Goal: Task Accomplishment & Management: Manage account settings

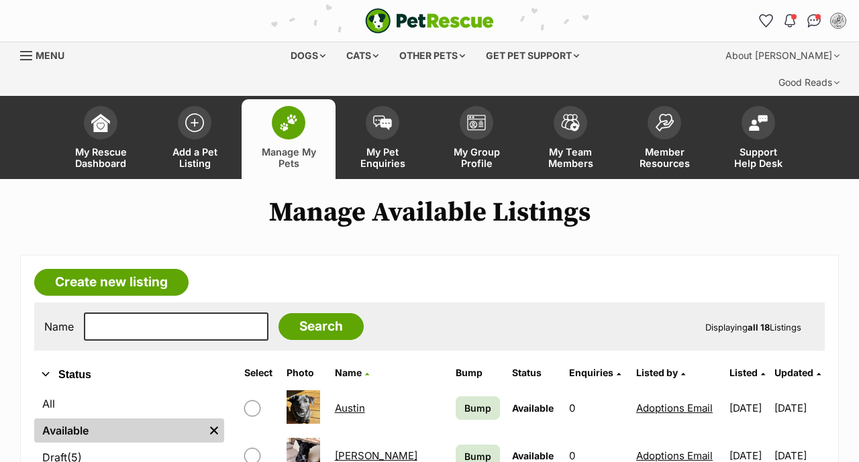
scroll to position [205, 0]
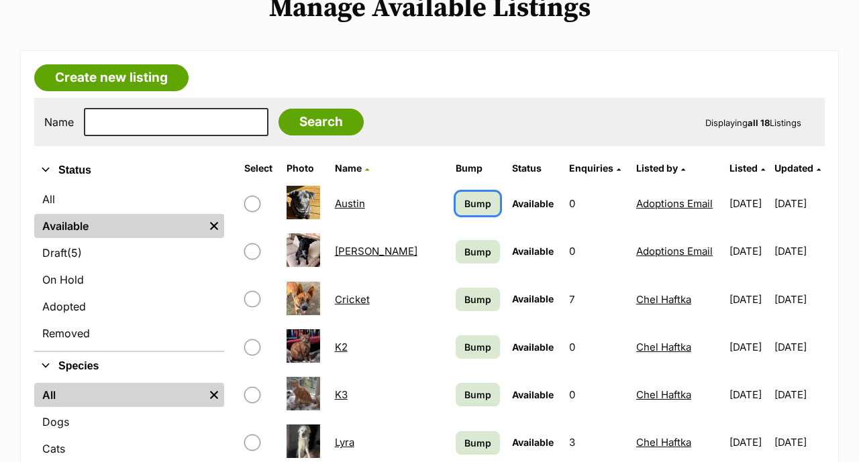
click at [464, 197] on span "Bump" at bounding box center [477, 204] width 27 height 14
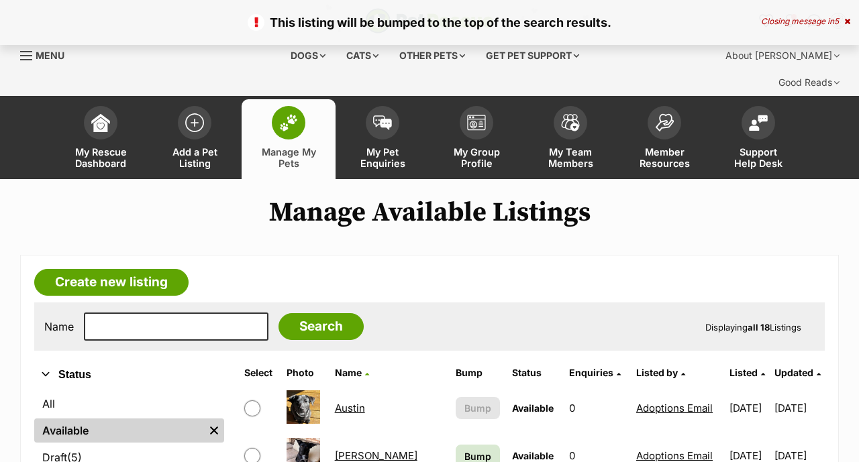
scroll to position [259, 0]
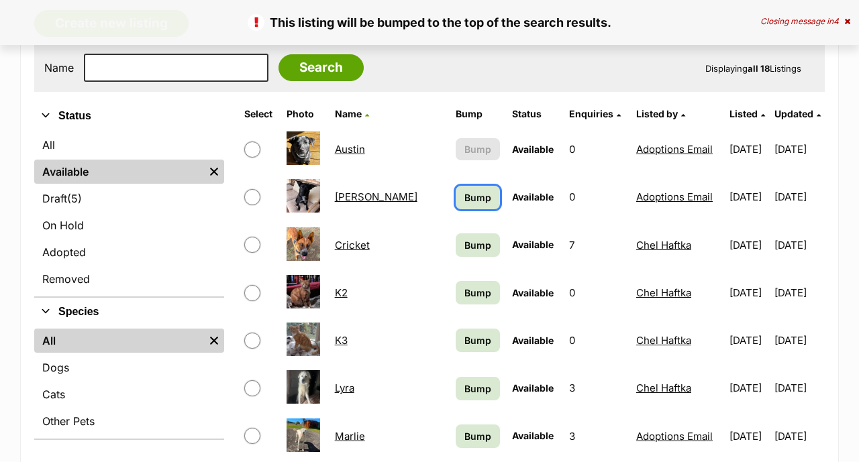
click at [464, 191] on span "Bump" at bounding box center [477, 198] width 27 height 14
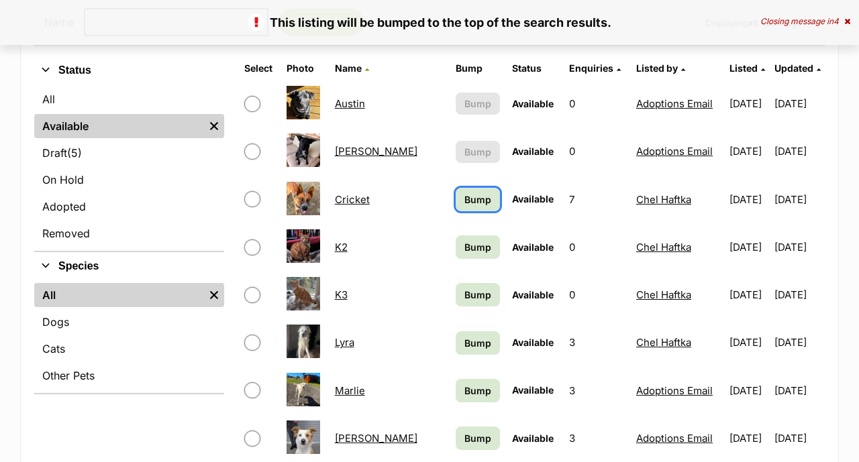
scroll to position [305, 0]
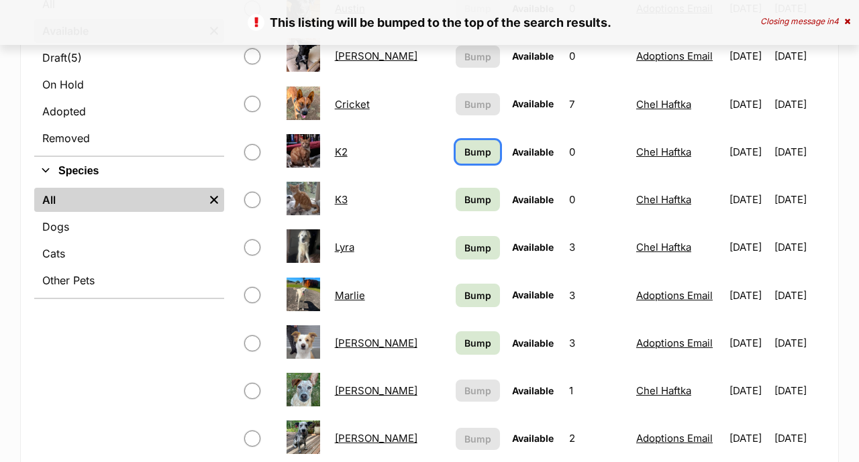
scroll to position [400, 0]
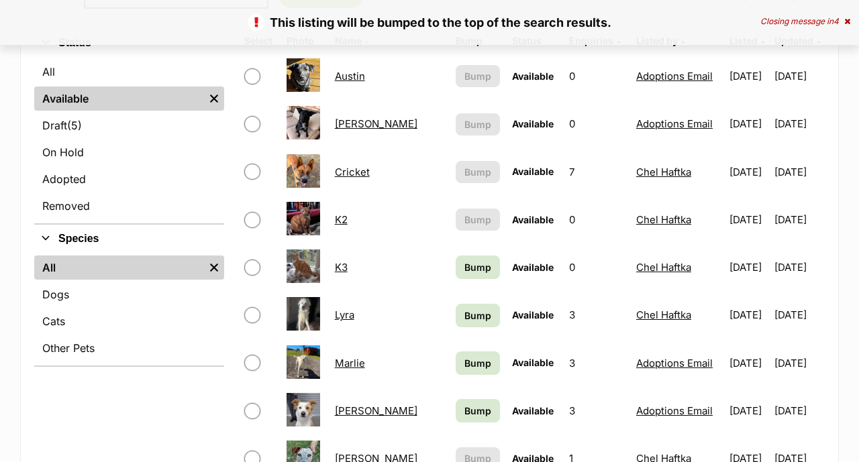
scroll to position [367, 0]
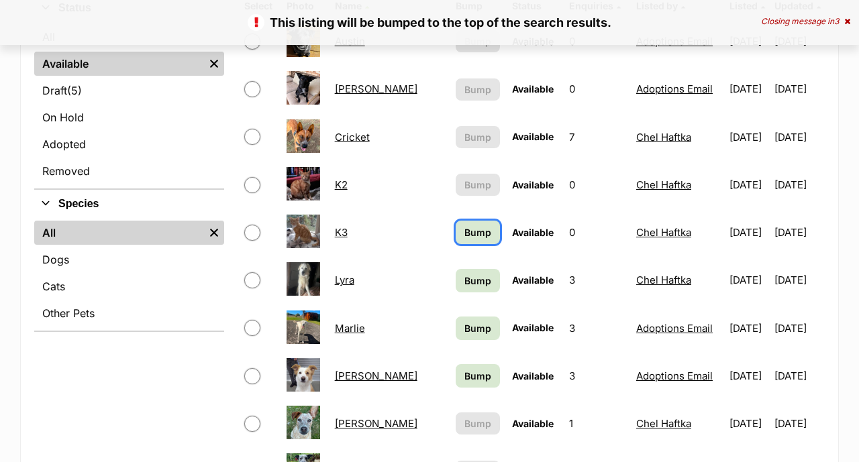
click at [464, 225] on span "Bump" at bounding box center [477, 232] width 27 height 14
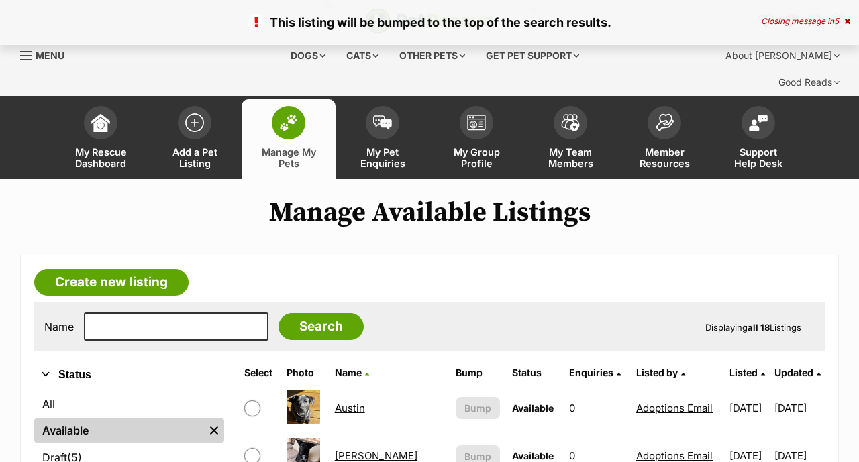
scroll to position [394, 0]
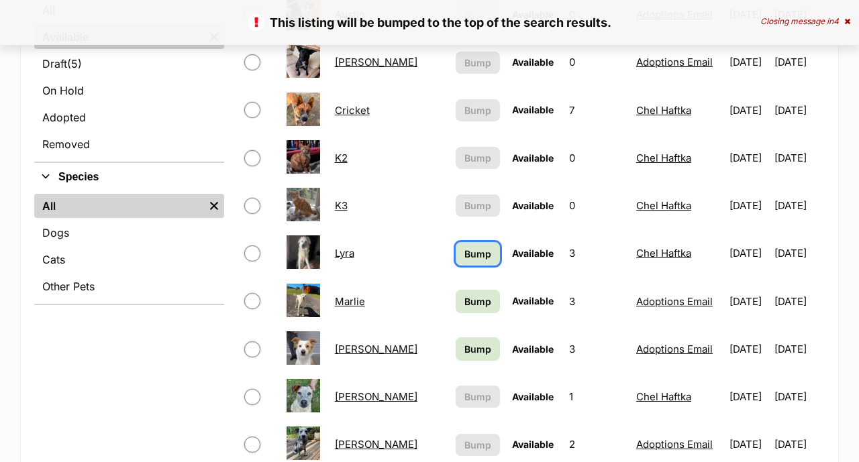
click at [464, 247] on span "Bump" at bounding box center [477, 254] width 27 height 14
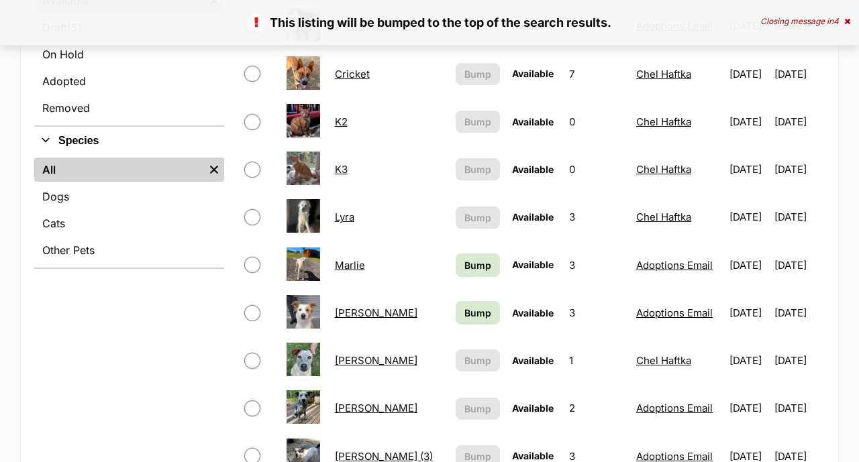
scroll to position [430, 0]
click at [464, 258] on span "Bump" at bounding box center [477, 265] width 27 height 14
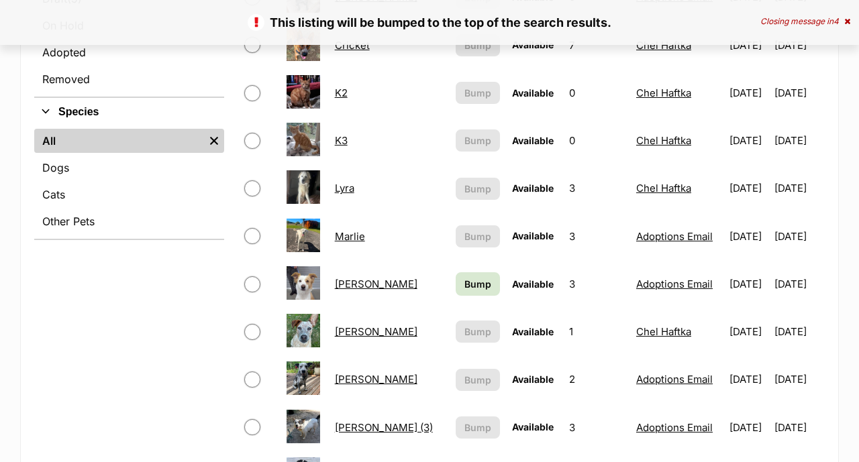
scroll to position [459, 0]
click at [464, 277] on span "Bump" at bounding box center [477, 284] width 27 height 14
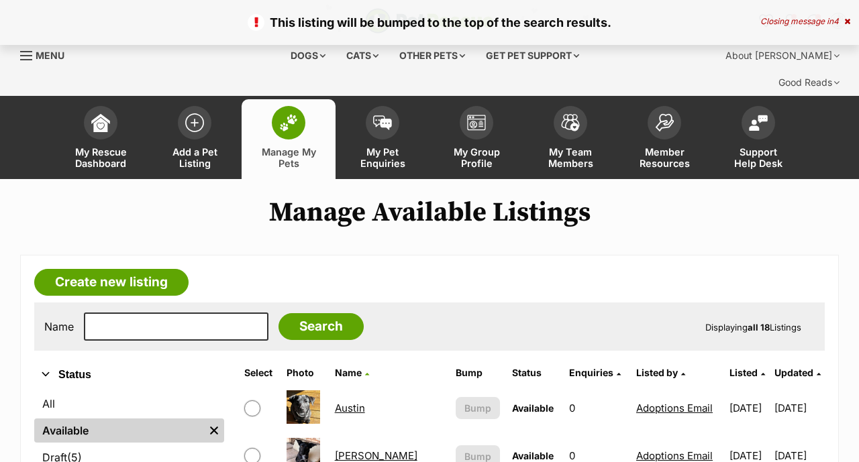
scroll to position [738, 0]
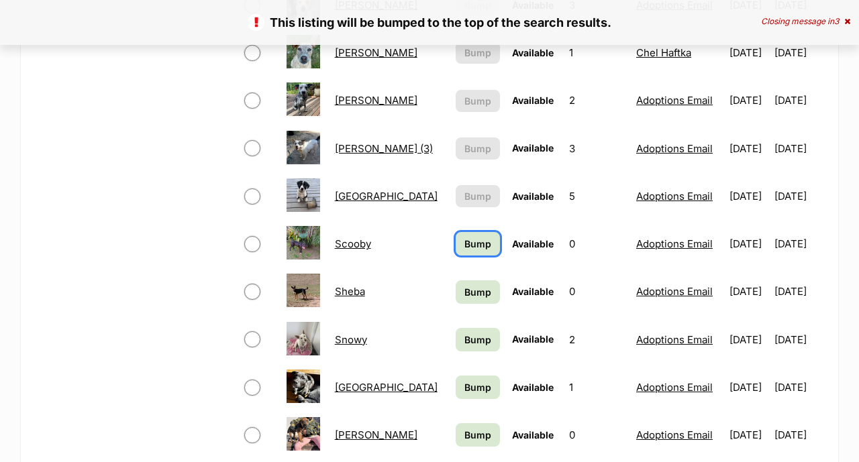
click at [464, 237] on span "Bump" at bounding box center [477, 244] width 27 height 14
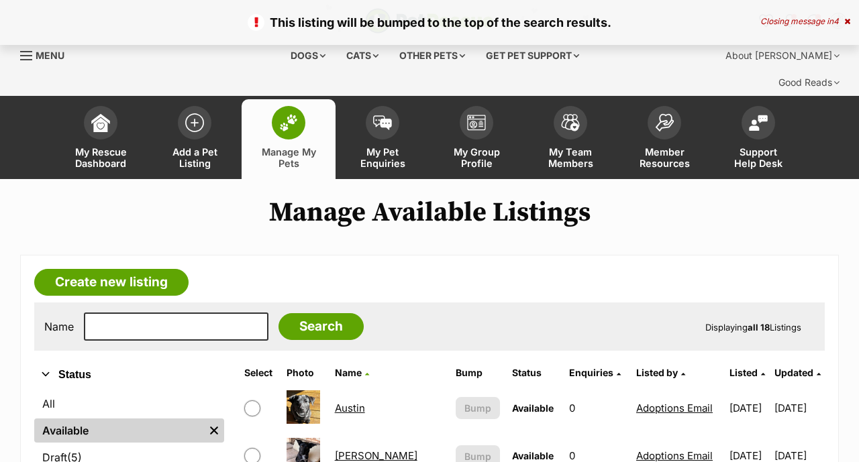
scroll to position [804, 0]
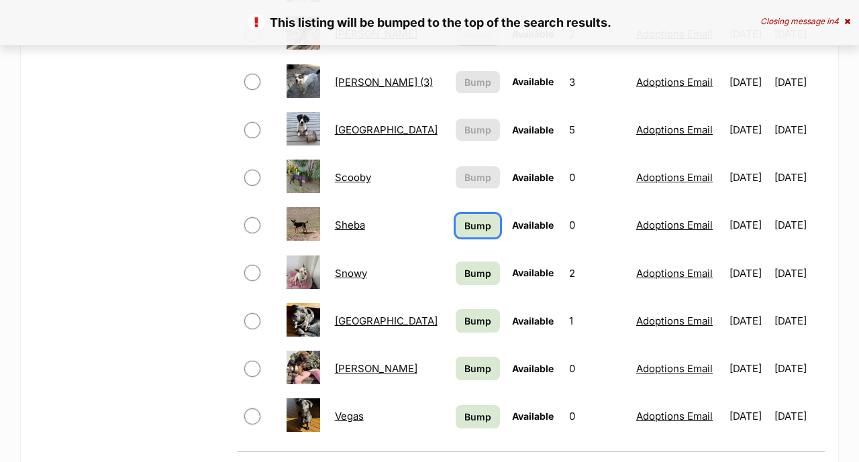
click at [464, 219] on span "Bump" at bounding box center [477, 226] width 27 height 14
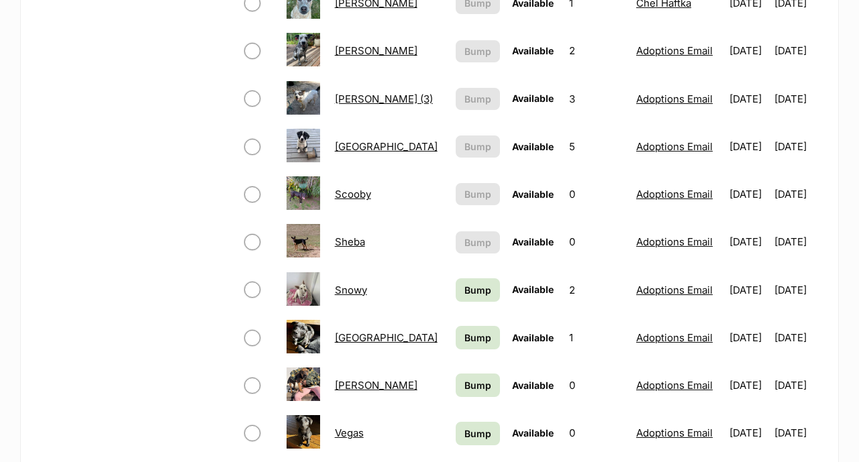
scroll to position [827, 0]
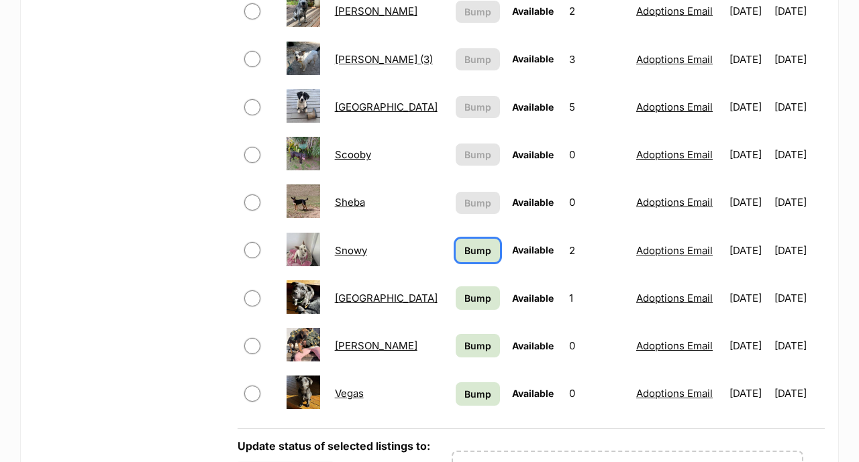
click at [456, 239] on link "Bump" at bounding box center [478, 250] width 44 height 23
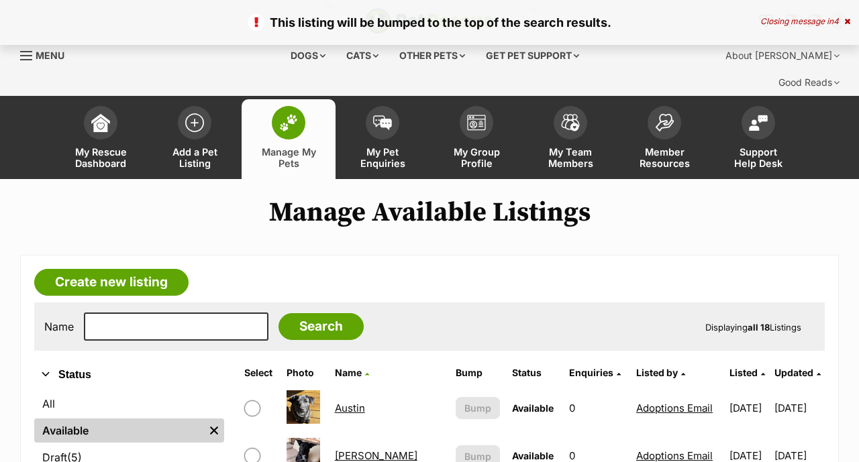
scroll to position [934, 0]
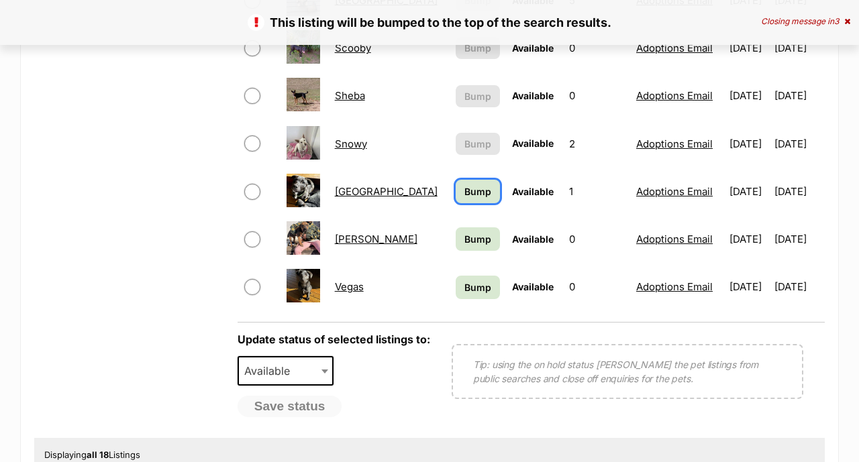
click at [456, 180] on link "Bump" at bounding box center [478, 191] width 44 height 23
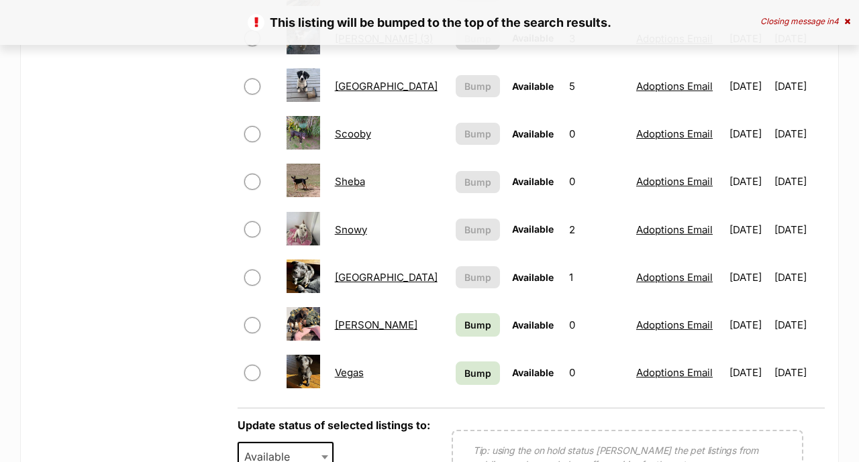
scroll to position [853, 0]
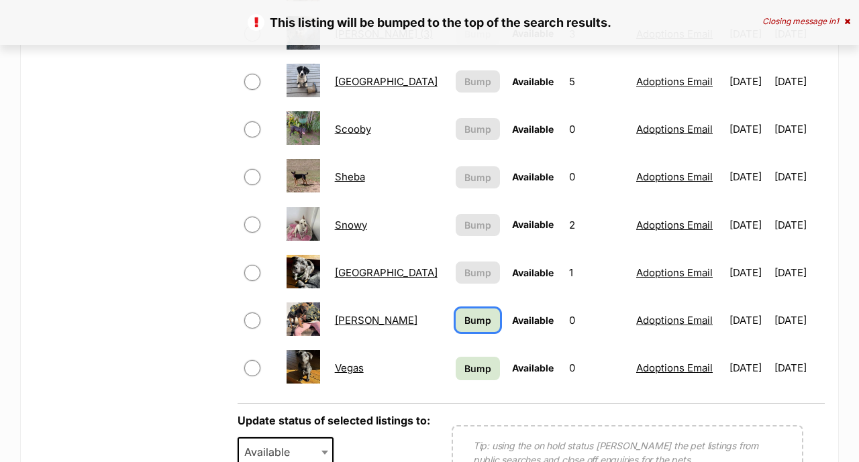
click at [464, 313] on span "Bump" at bounding box center [477, 320] width 27 height 14
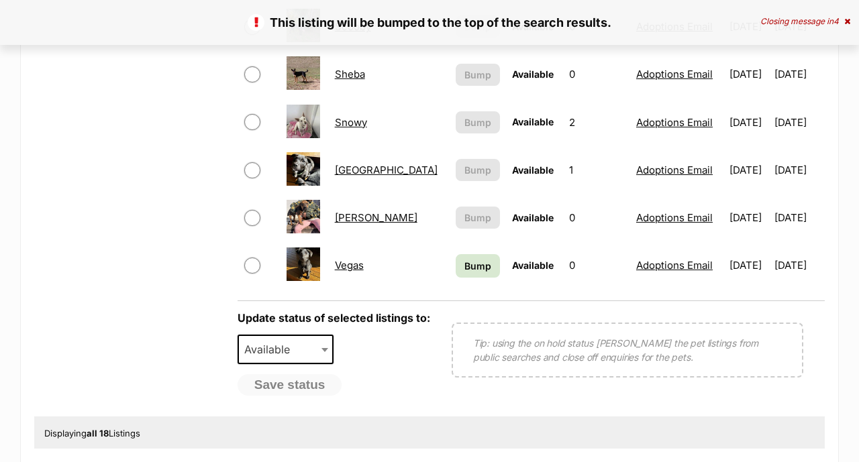
scroll to position [955, 0]
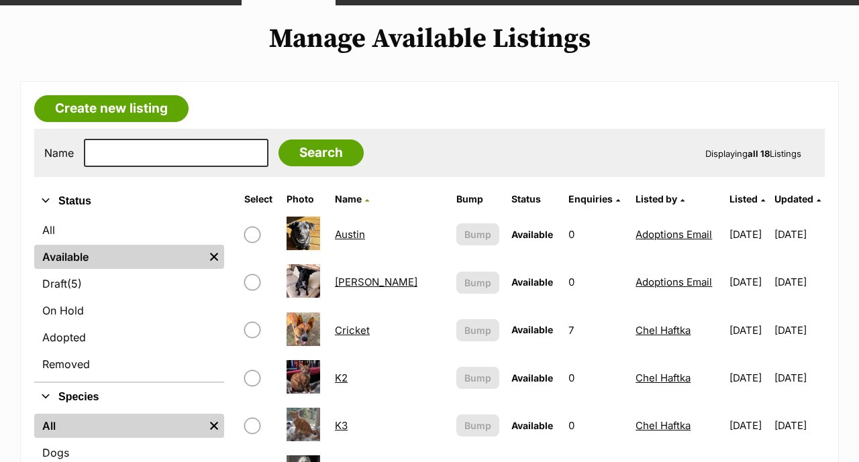
scroll to position [174, 0]
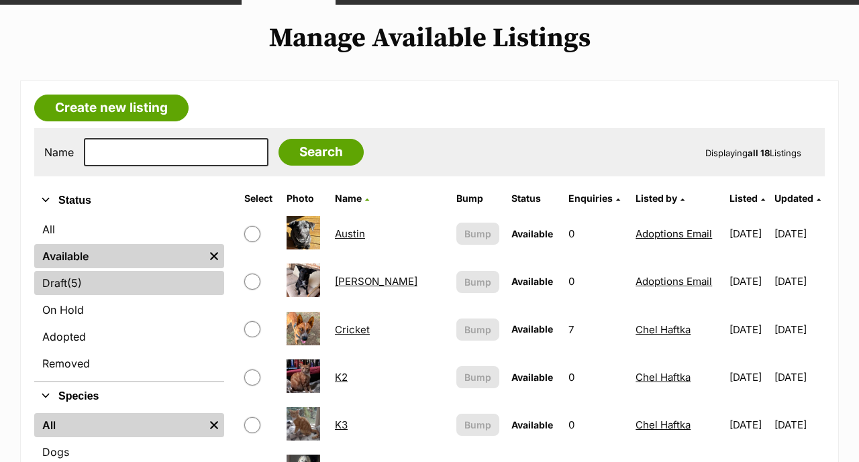
click at [82, 275] on span "(5)" at bounding box center [74, 283] width 15 height 16
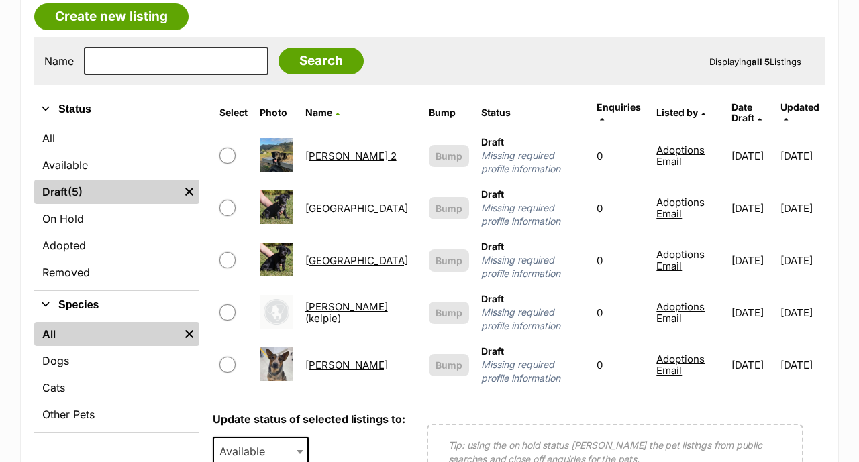
scroll to position [266, 0]
click at [333, 201] on link "[GEOGRAPHIC_DATA]" at bounding box center [356, 207] width 103 height 13
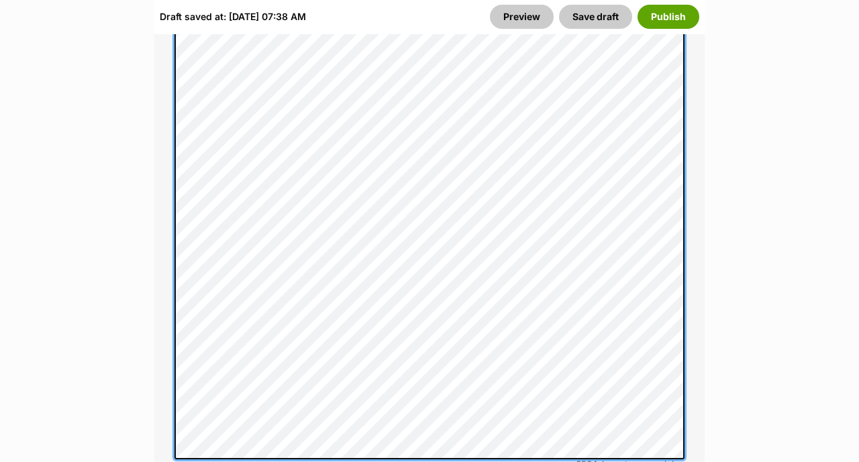
scroll to position [1200, 0]
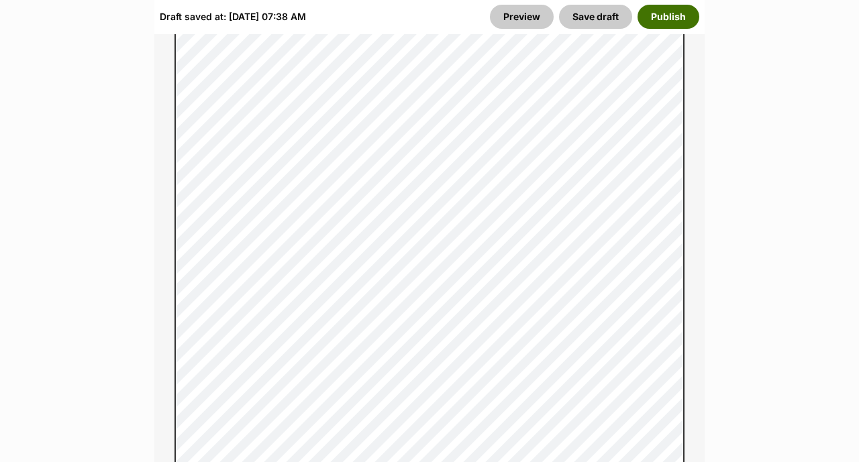
click at [670, 12] on button "Publish" at bounding box center [668, 17] width 62 height 24
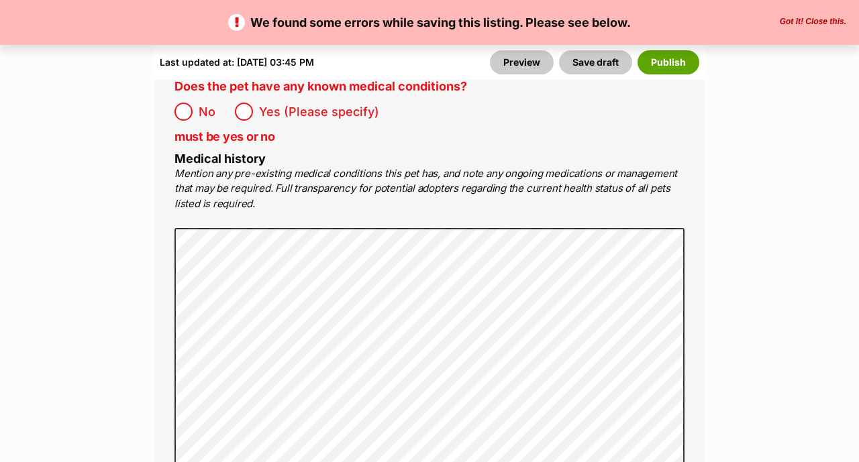
scroll to position [3213, 0]
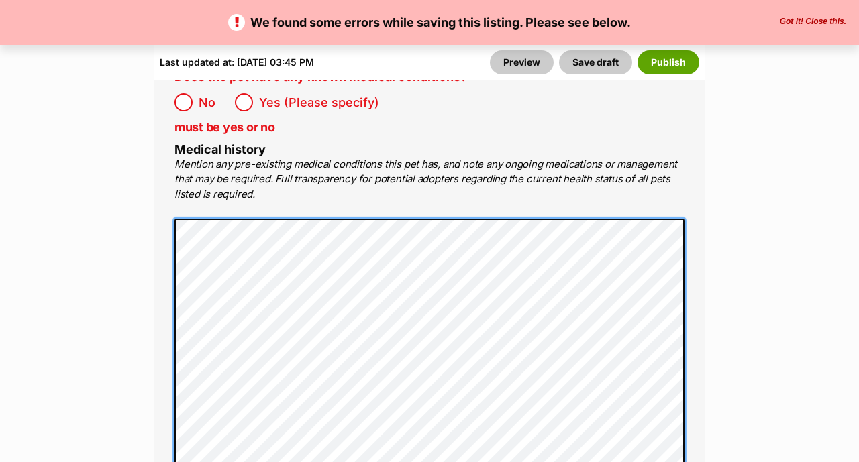
click at [143, 127] on main "We found some errors while saving this listing. Please see below. Got it! Close…" at bounding box center [429, 397] width 859 height 6827
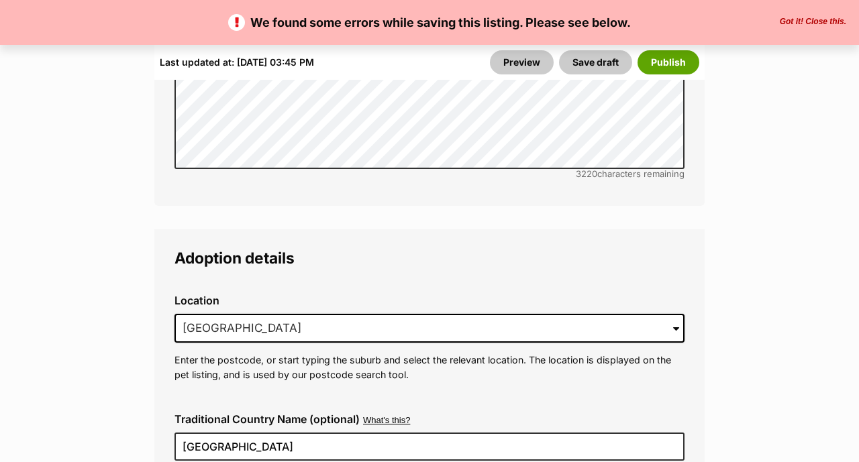
scroll to position [3554, 0]
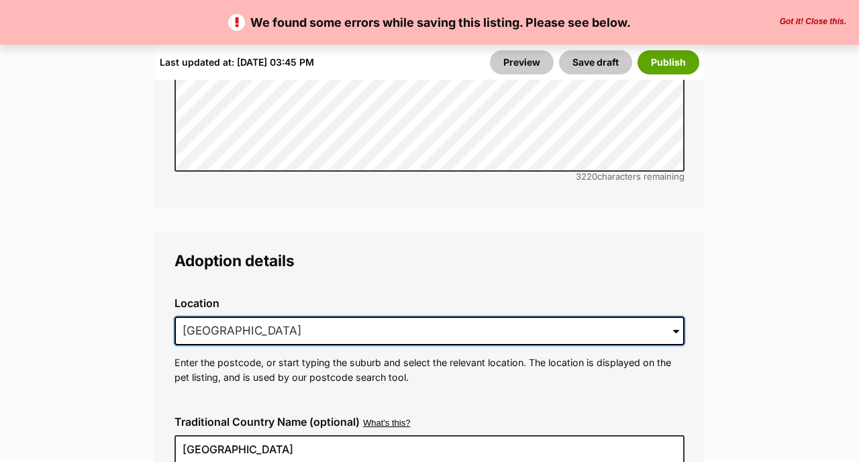
drag, startPoint x: 325, startPoint y: 254, endPoint x: 114, endPoint y: 253, distance: 210.7
click at [114, 253] on main "We found some errors while saving this listing. Please see below. Got it! Close…" at bounding box center [429, 57] width 859 height 6827
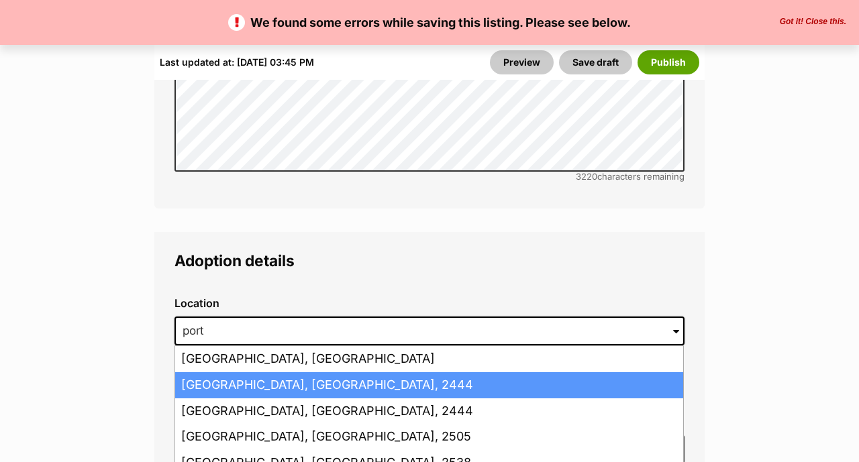
click at [229, 372] on li "Port Macquarie, New South Wales, 2444" at bounding box center [429, 385] width 508 height 26
type input "Port Macquarie, New South Wales, 2444"
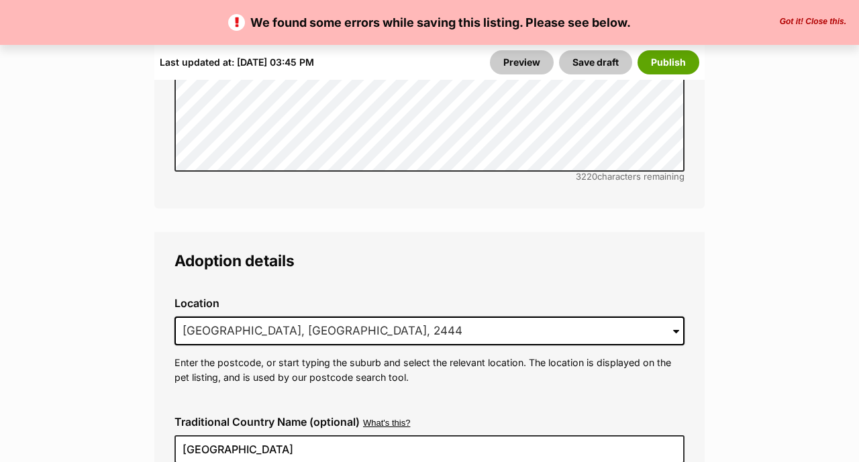
click at [97, 316] on main "We found some errors while saving this listing. Please see below. Got it! Close…" at bounding box center [429, 41] width 859 height 6795
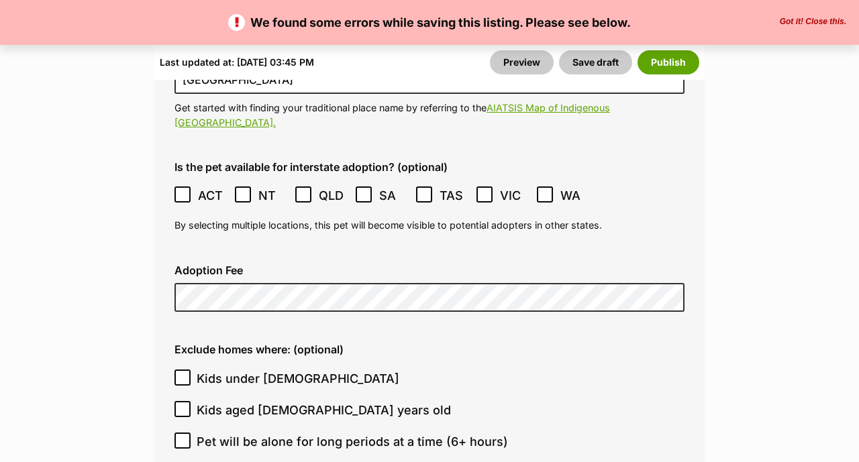
scroll to position [3932, 0]
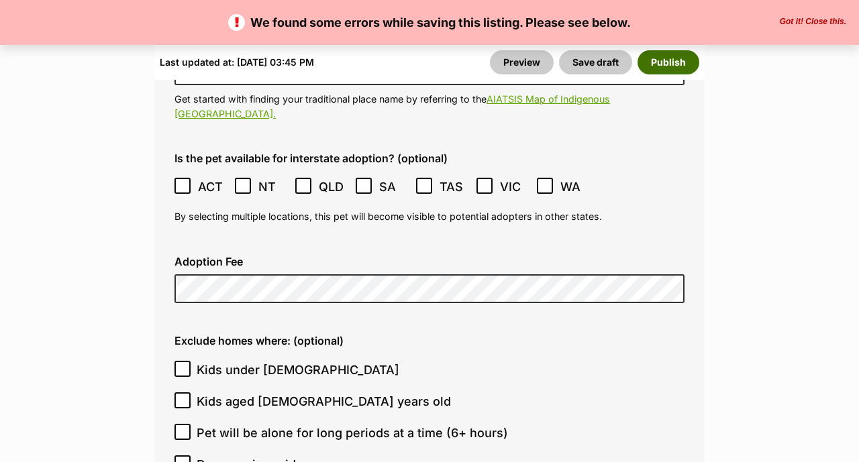
click at [663, 60] on button "Publish" at bounding box center [668, 62] width 62 height 24
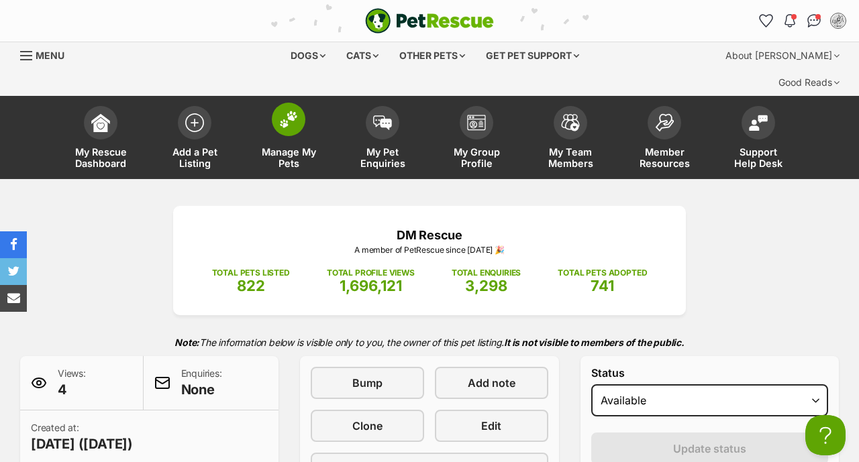
click at [288, 111] on img at bounding box center [288, 119] width 19 height 17
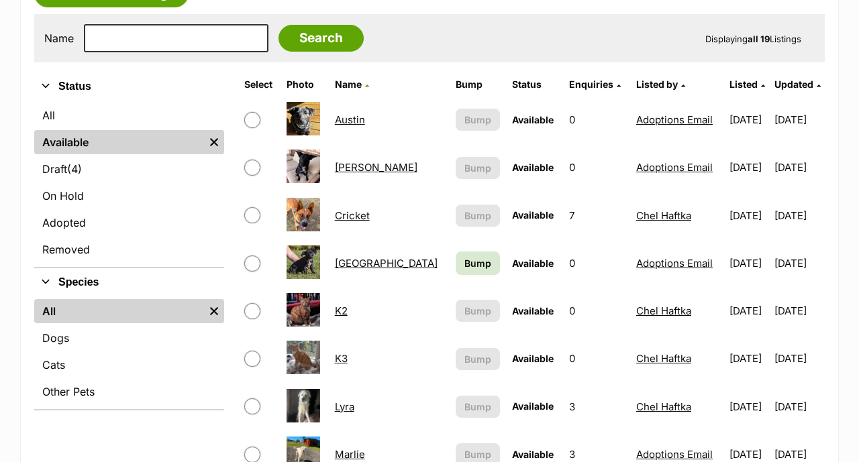
scroll to position [288, 0]
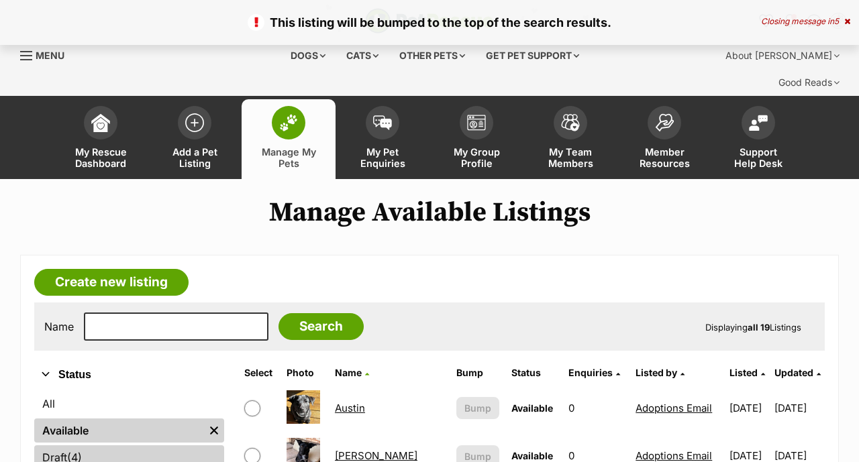
scroll to position [284, 0]
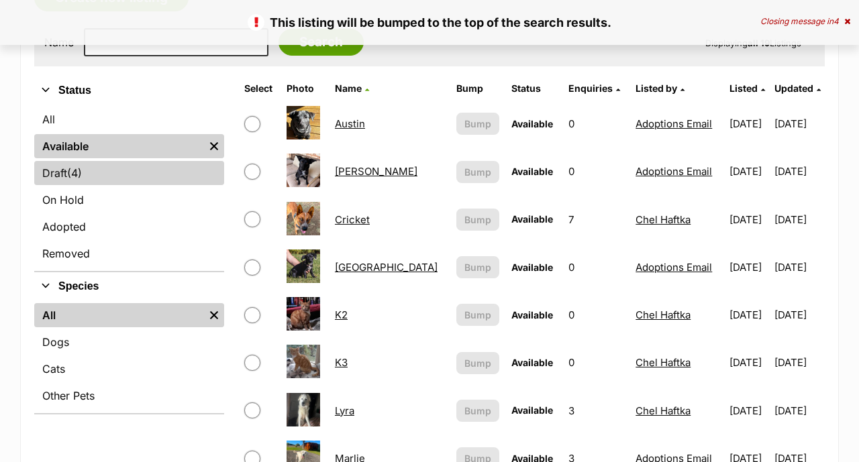
click at [90, 161] on link "Draft (4) Items" at bounding box center [129, 173] width 190 height 24
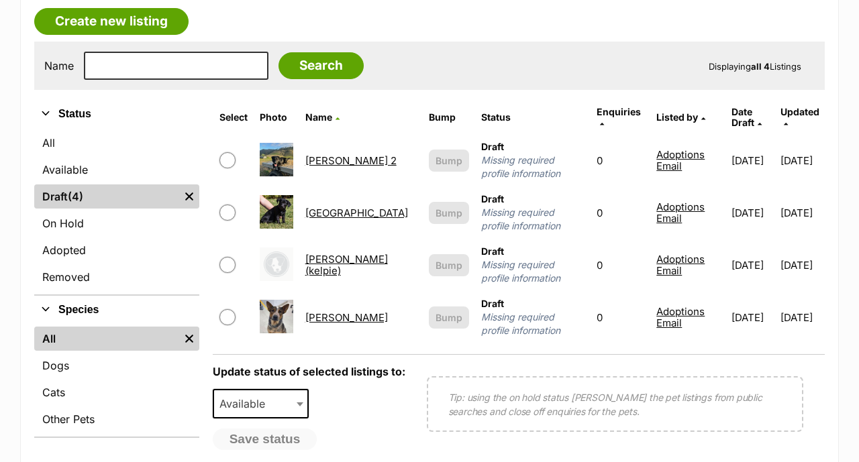
scroll to position [261, 0]
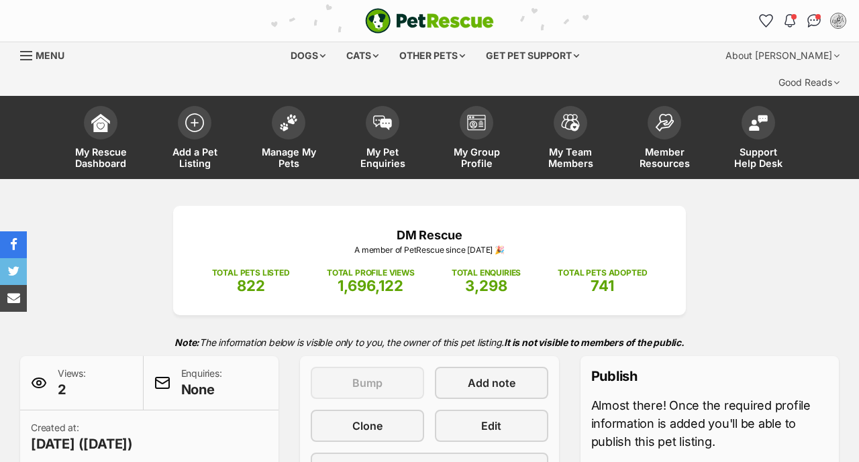
scroll to position [698, 0]
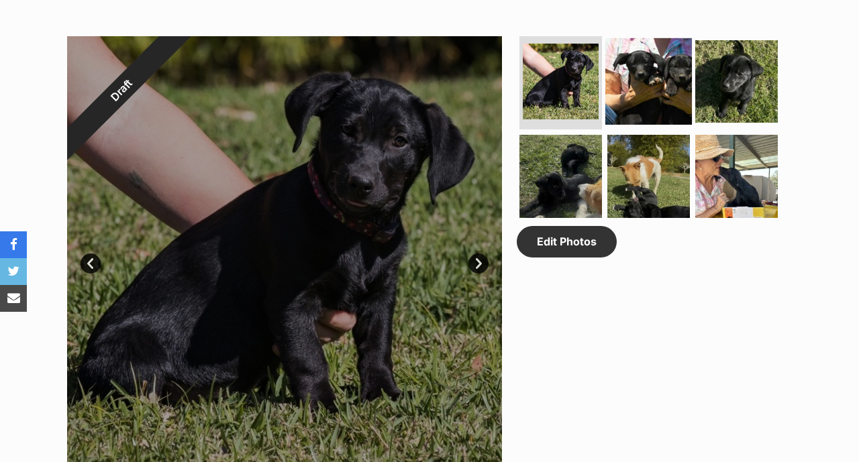
click at [643, 73] on img at bounding box center [648, 81] width 87 height 87
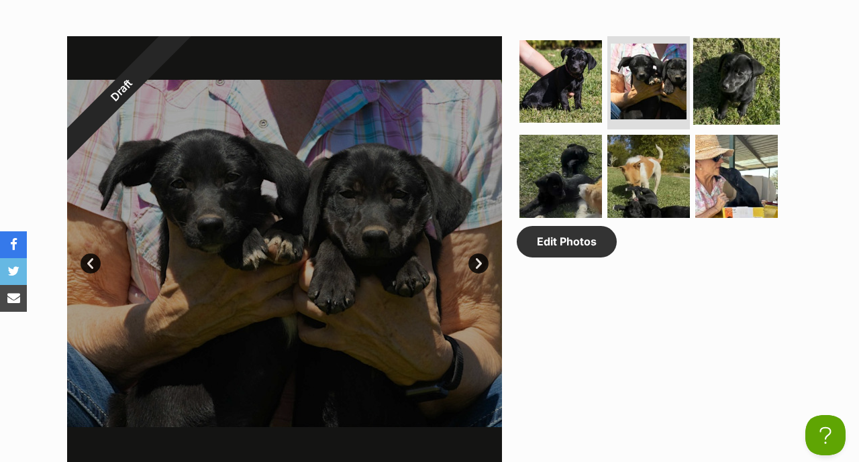
scroll to position [0, 0]
click at [759, 61] on img at bounding box center [736, 81] width 87 height 87
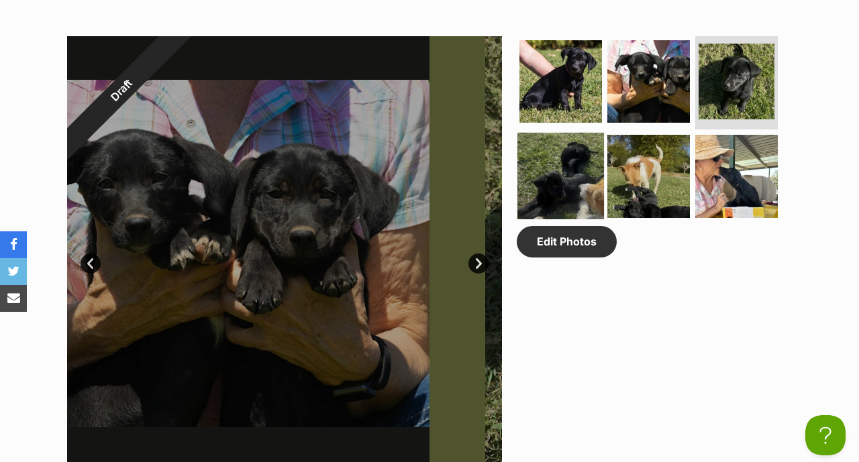
click at [567, 170] on img at bounding box center [560, 176] width 87 height 87
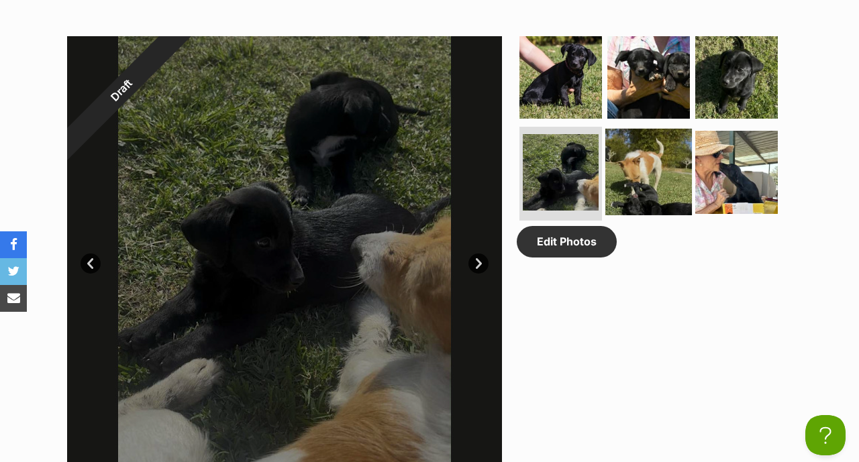
click at [639, 169] on img at bounding box center [648, 172] width 87 height 87
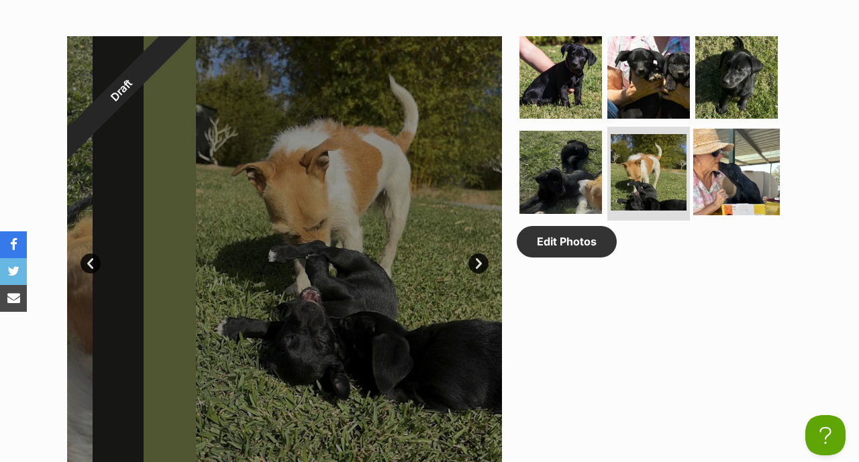
click at [759, 155] on img at bounding box center [736, 172] width 87 height 87
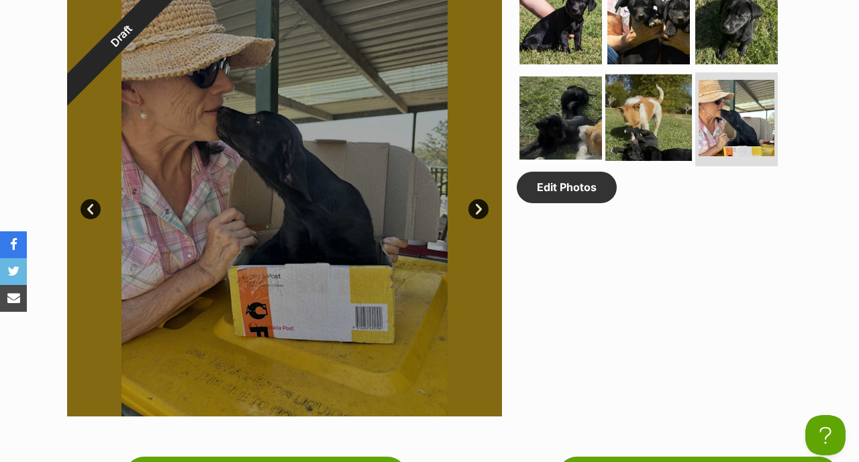
scroll to position [1251, 0]
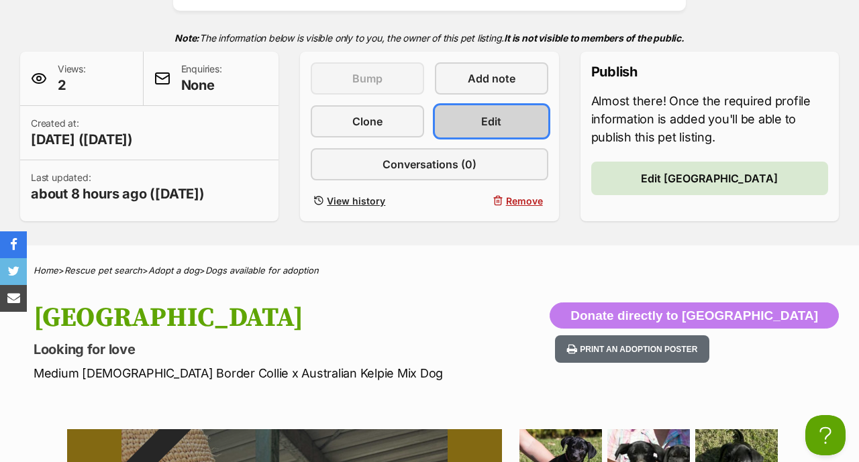
scroll to position [0, 0]
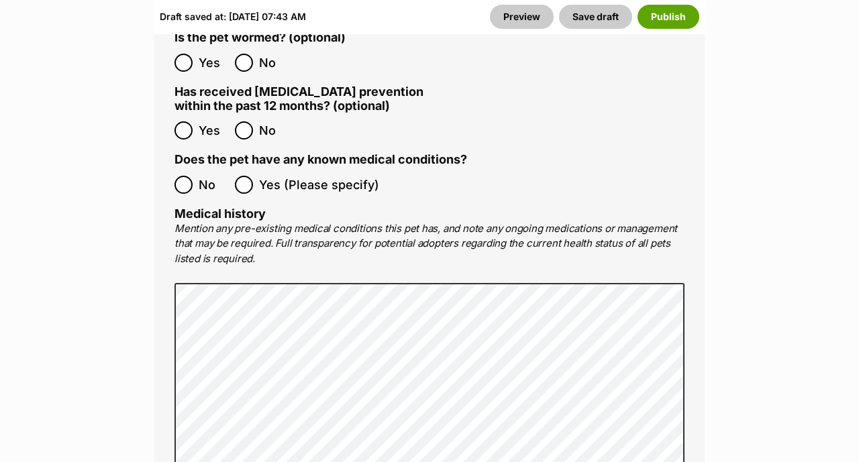
scroll to position [2997, 0]
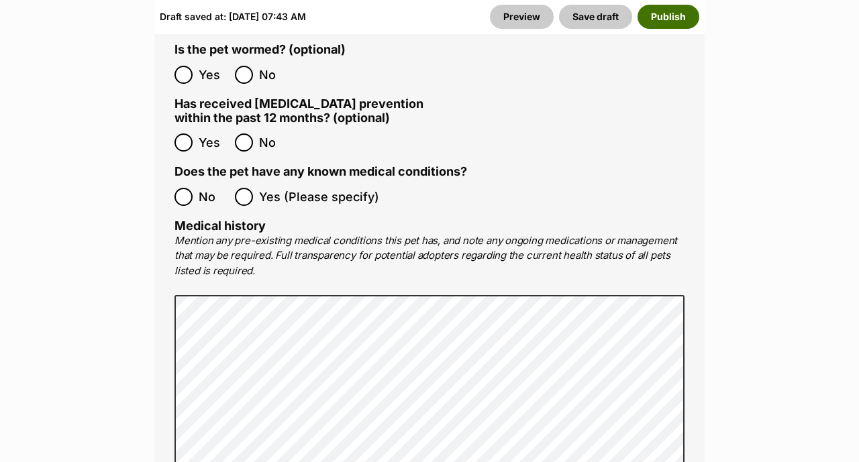
click at [672, 24] on button "Publish" at bounding box center [668, 17] width 62 height 24
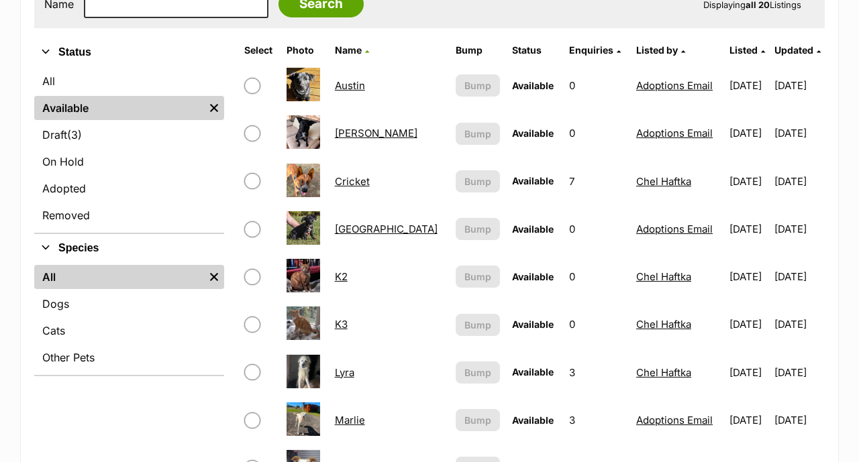
scroll to position [196, 0]
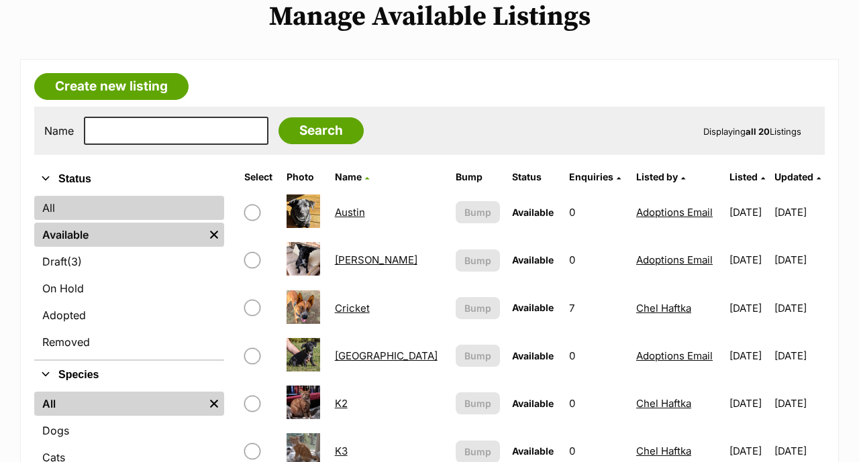
click at [74, 196] on link "All" at bounding box center [129, 208] width 190 height 24
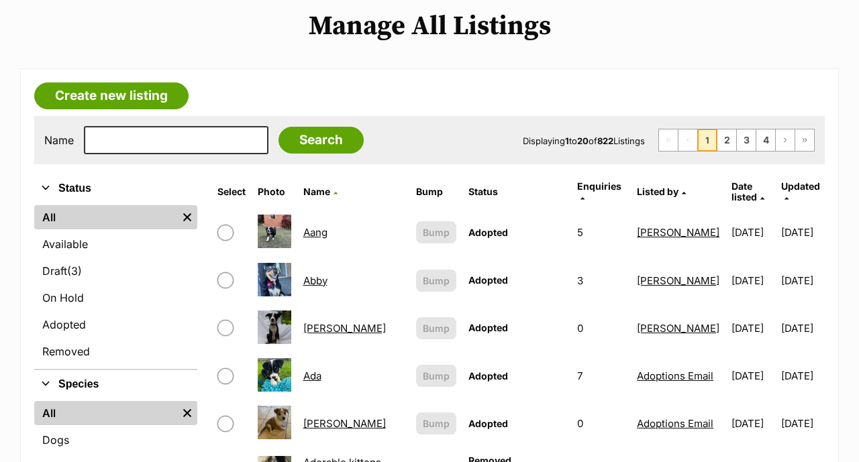
scroll to position [187, 0]
click at [657, 186] on span "Listed by" at bounding box center [658, 191] width 42 height 11
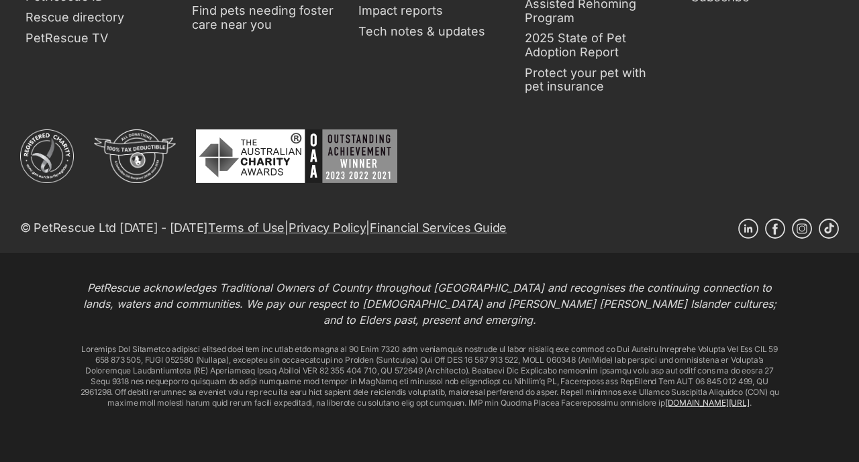
scroll to position [1065, 0]
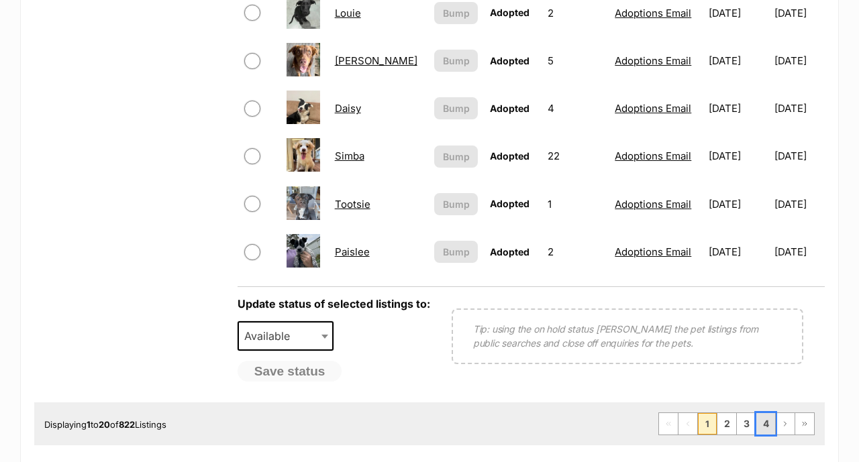
click at [767, 413] on link "4" at bounding box center [765, 423] width 19 height 21
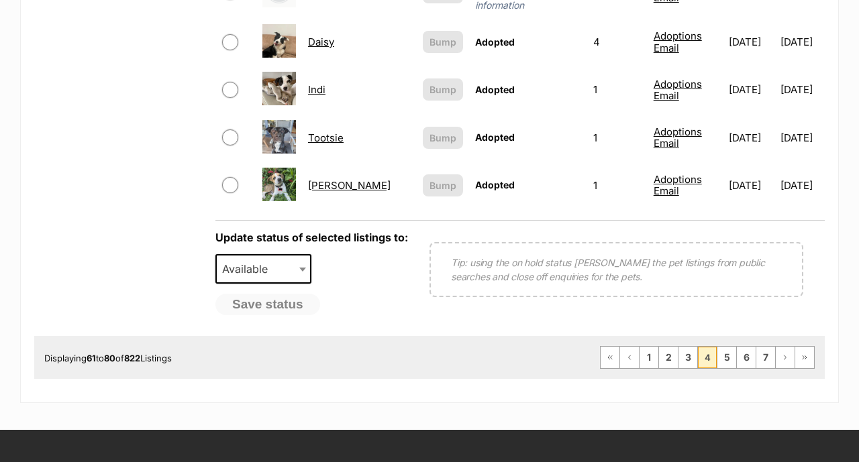
scroll to position [1125, 0]
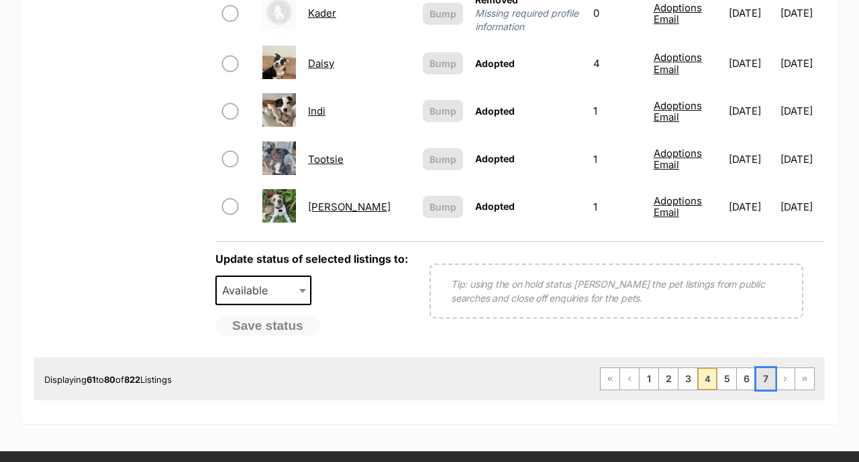
click at [766, 368] on link "7" at bounding box center [765, 378] width 19 height 21
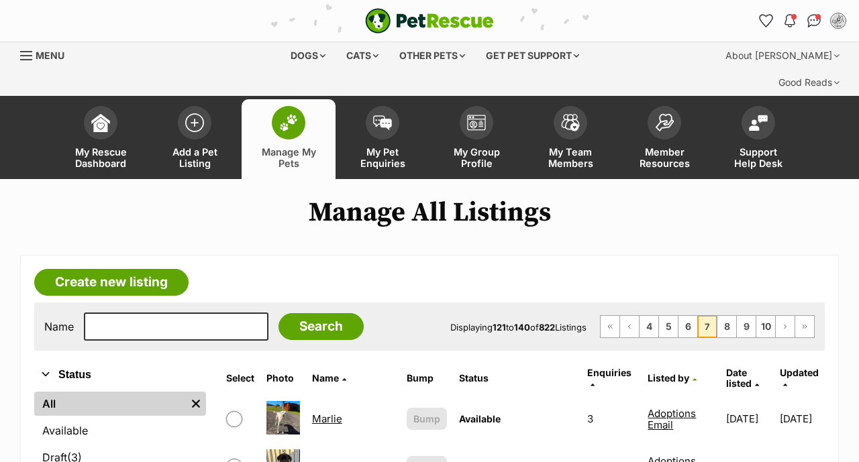
scroll to position [1085, 0]
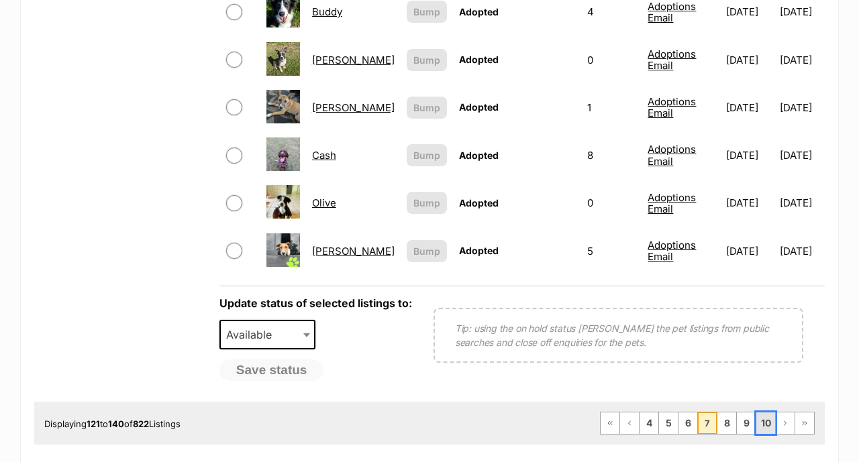
click at [770, 413] on link "10" at bounding box center [765, 423] width 19 height 21
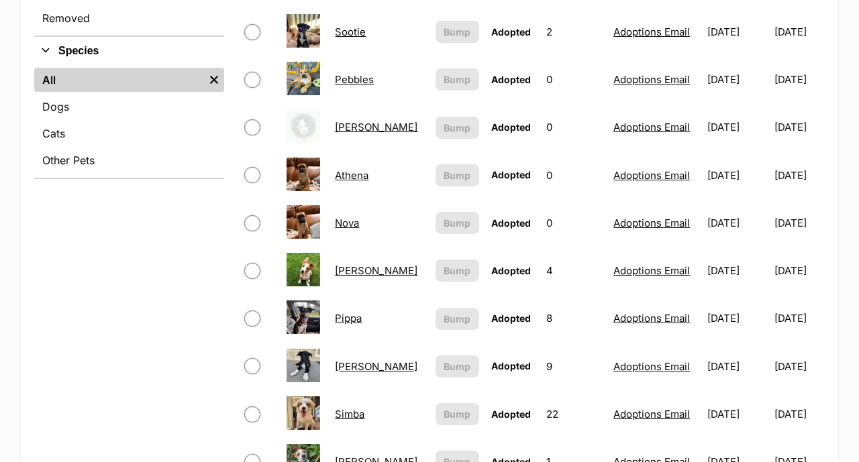
scroll to position [1105, 0]
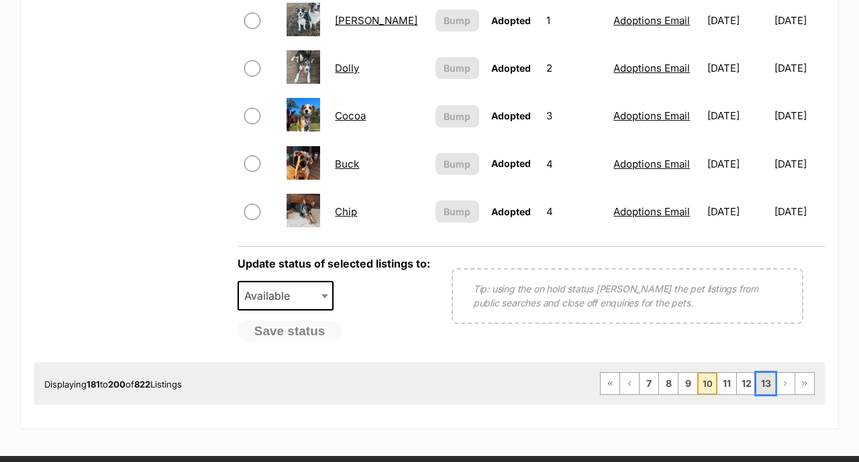
click at [761, 373] on link "13" at bounding box center [765, 383] width 19 height 21
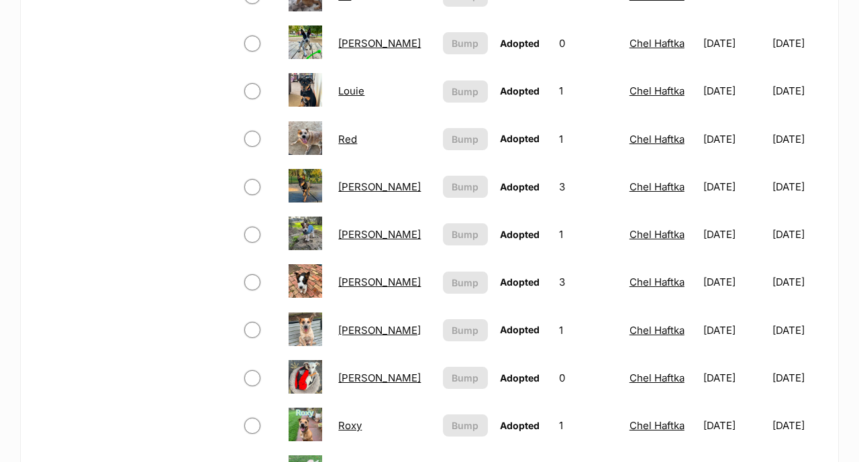
scroll to position [1079, 0]
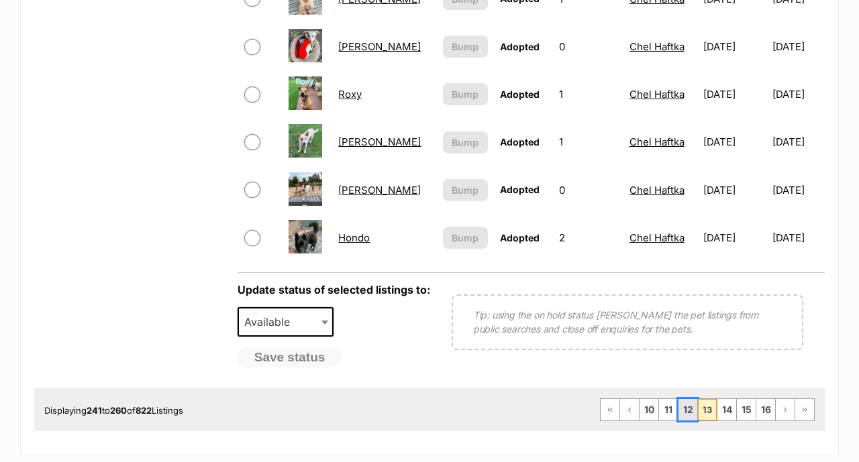
click at [691, 399] on link "12" at bounding box center [687, 409] width 19 height 21
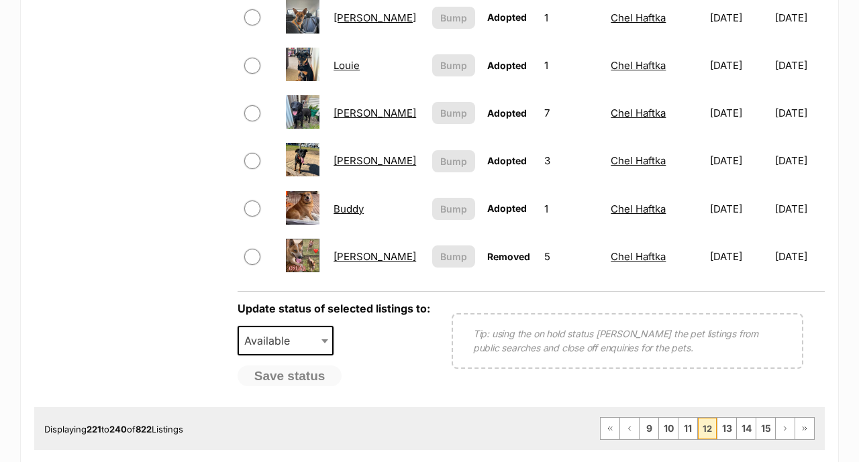
scroll to position [1071, 0]
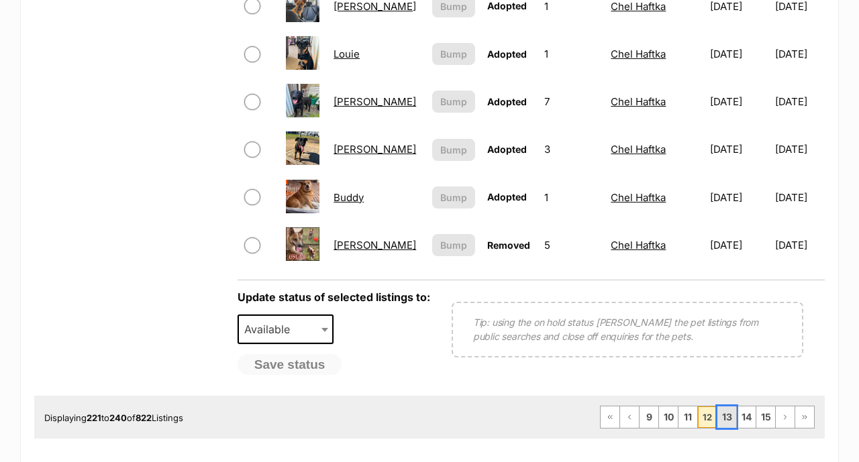
click at [729, 407] on link "13" at bounding box center [726, 417] width 19 height 21
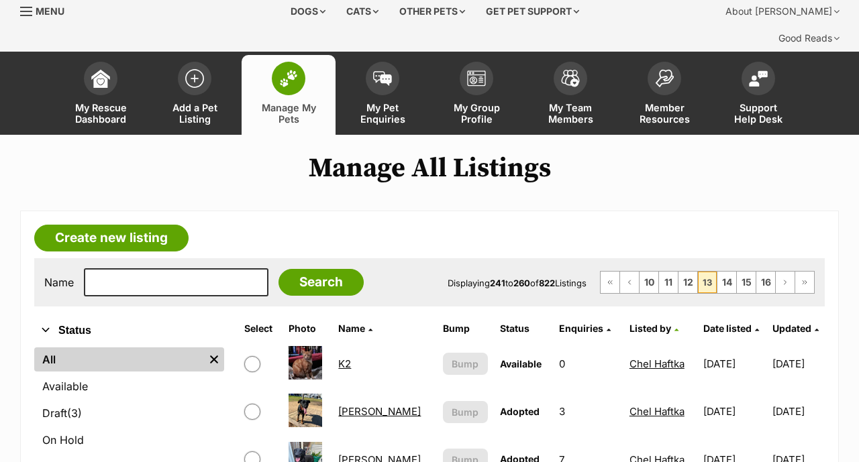
scroll to position [54, 0]
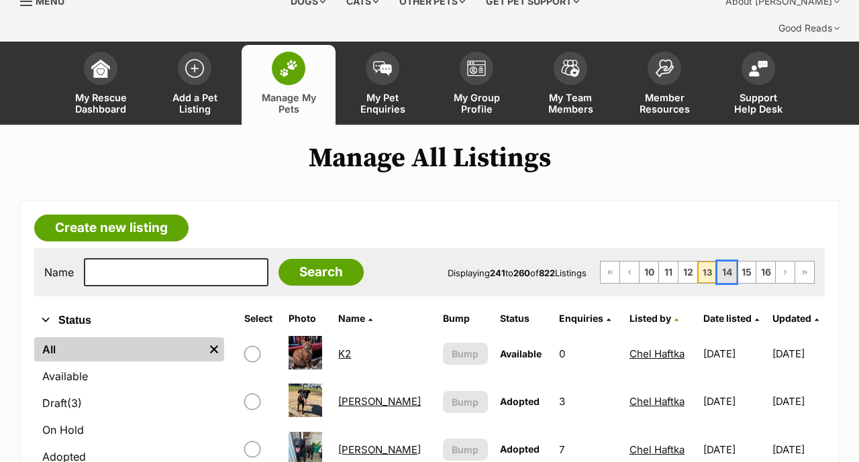
click at [731, 262] on link "14" at bounding box center [726, 272] width 19 height 21
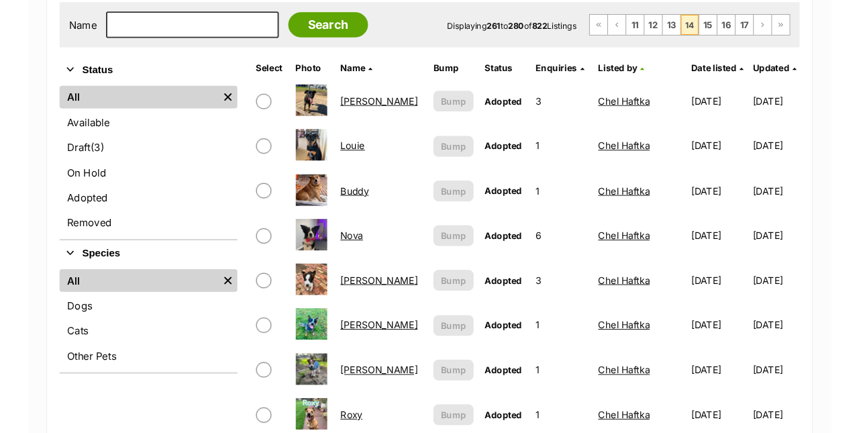
scroll to position [259, 0]
